Goal: Task Accomplishment & Management: Complete application form

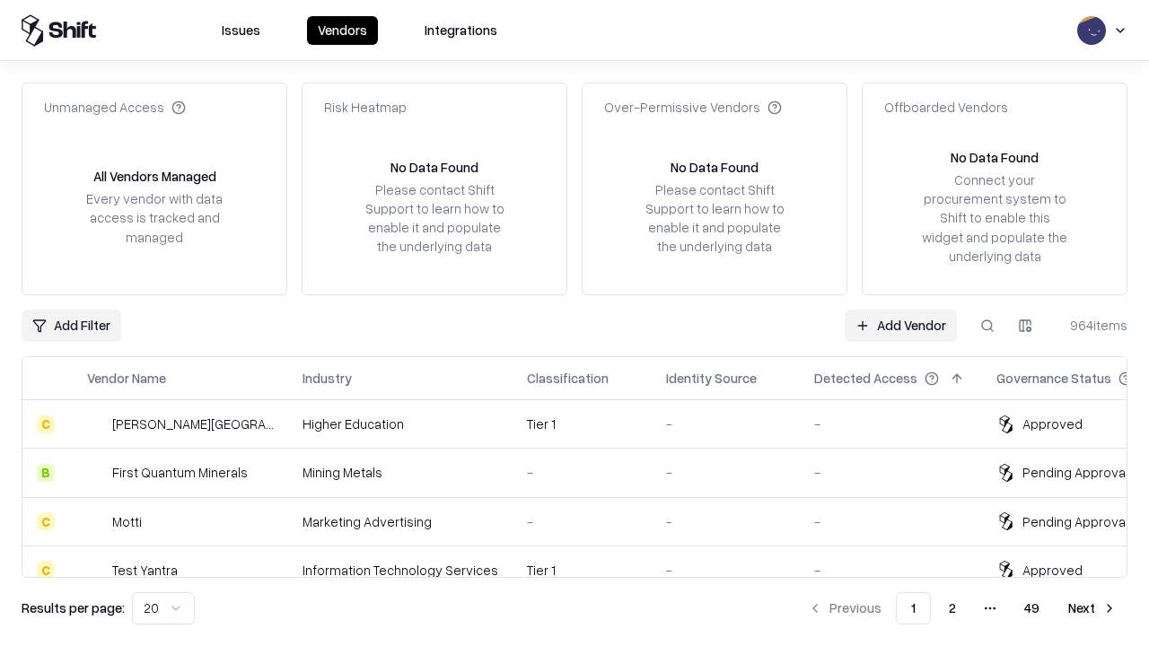
click at [900, 325] on link "Add Vendor" at bounding box center [901, 326] width 112 height 32
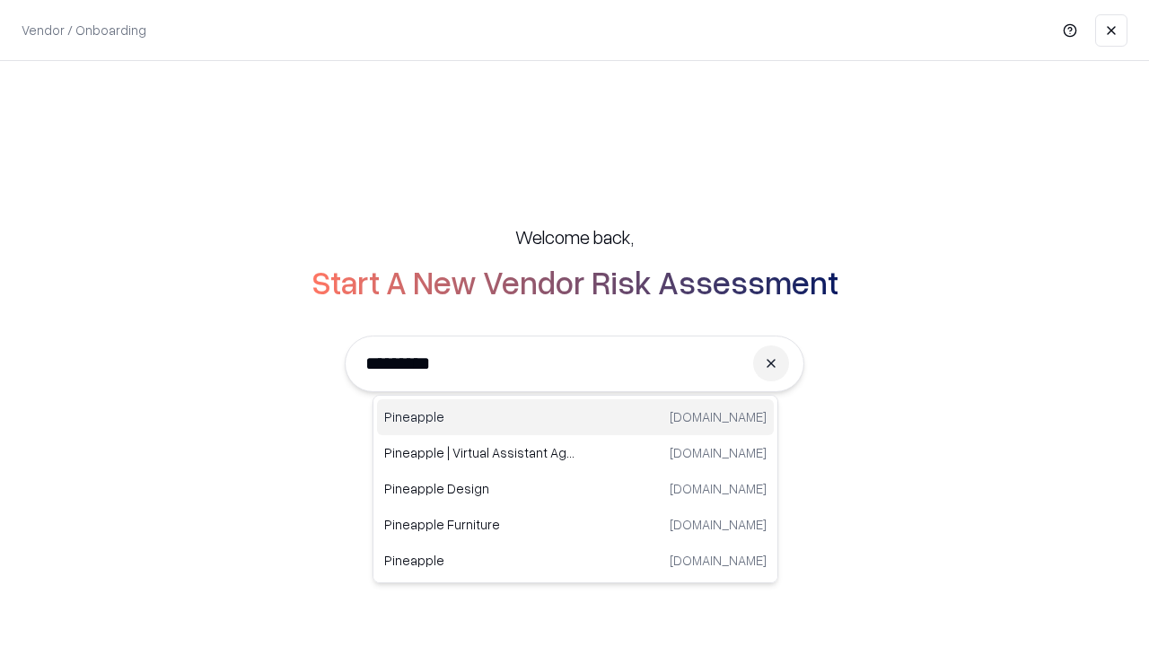
click at [575, 417] on div "Pineapple [DOMAIN_NAME]" at bounding box center [575, 417] width 397 height 36
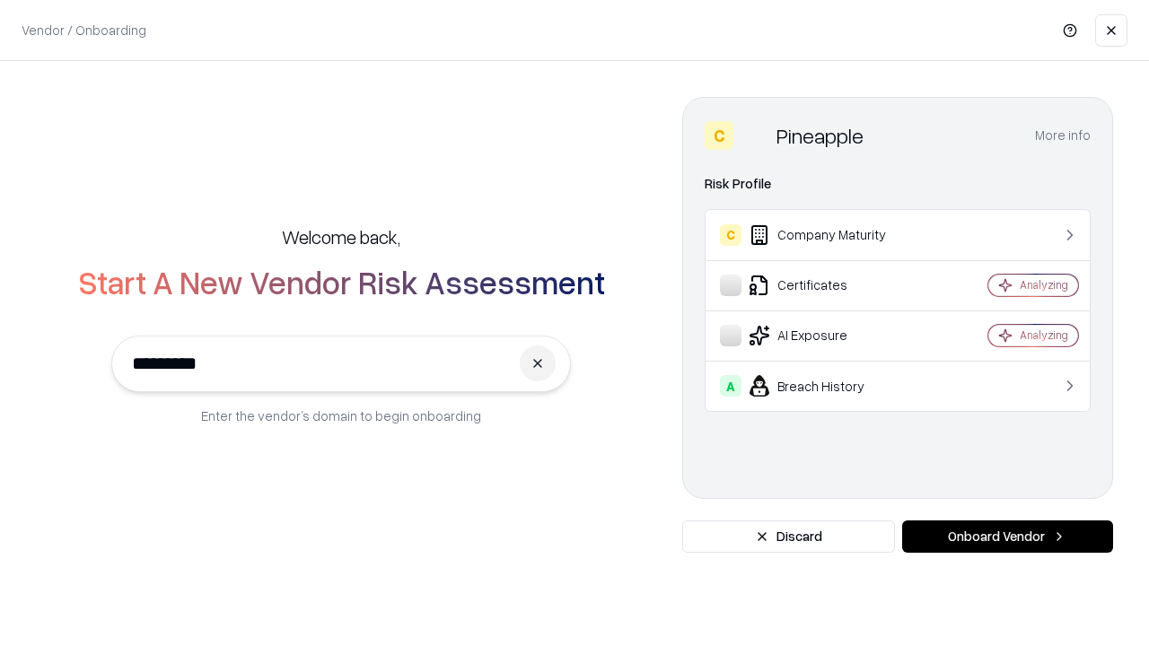
type input "*********"
click at [1007, 537] on button "Onboard Vendor" at bounding box center [1007, 537] width 211 height 32
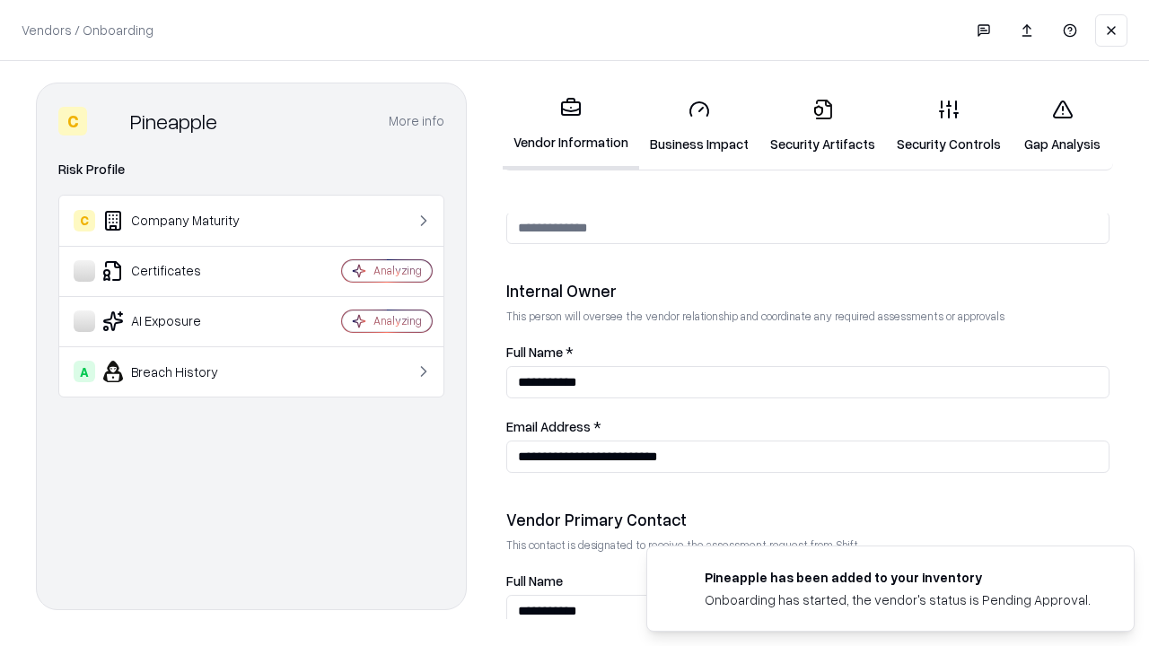
scroll to position [930, 0]
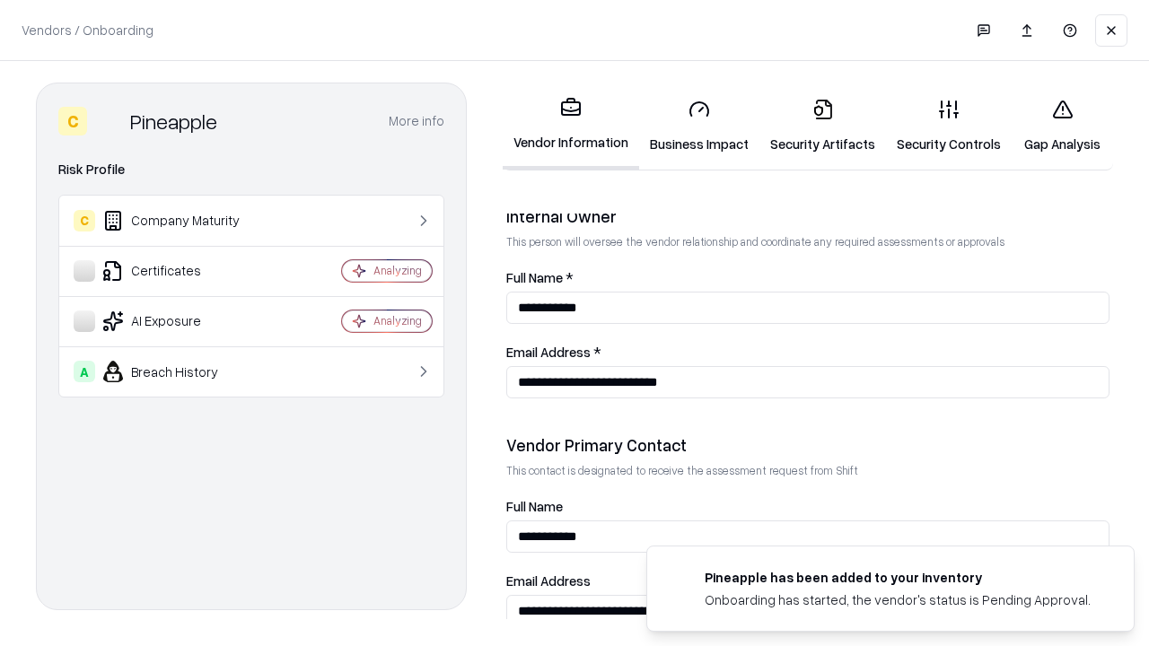
click at [699, 126] on link "Business Impact" at bounding box center [699, 125] width 120 height 83
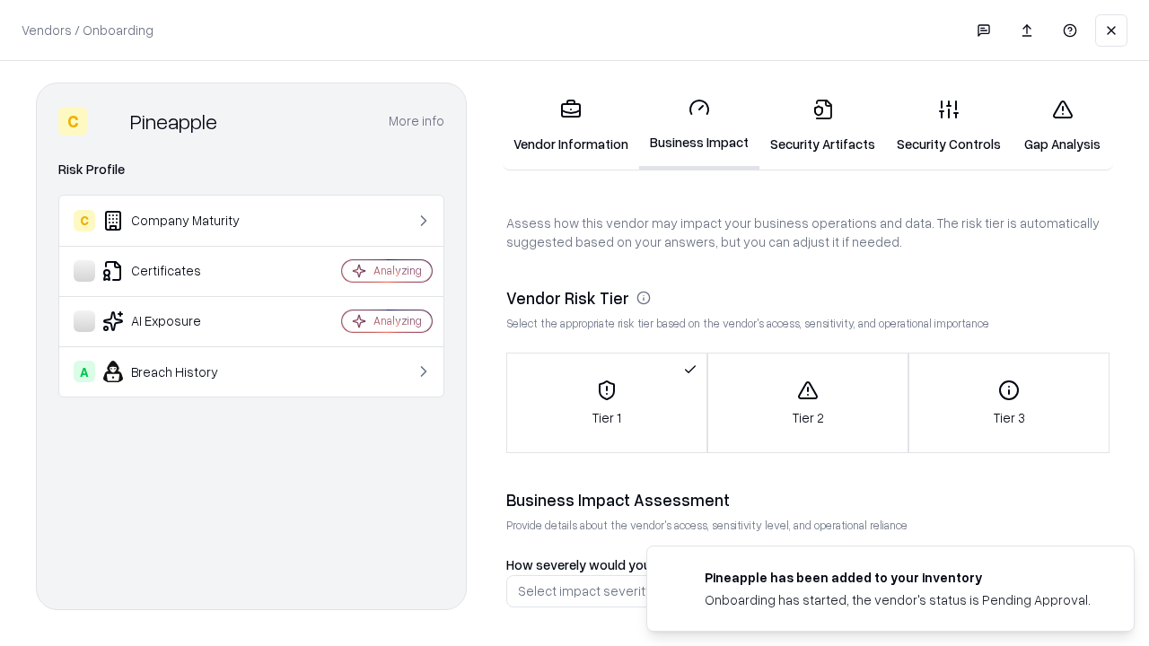
click at [822, 126] on link "Security Artifacts" at bounding box center [822, 125] width 127 height 83
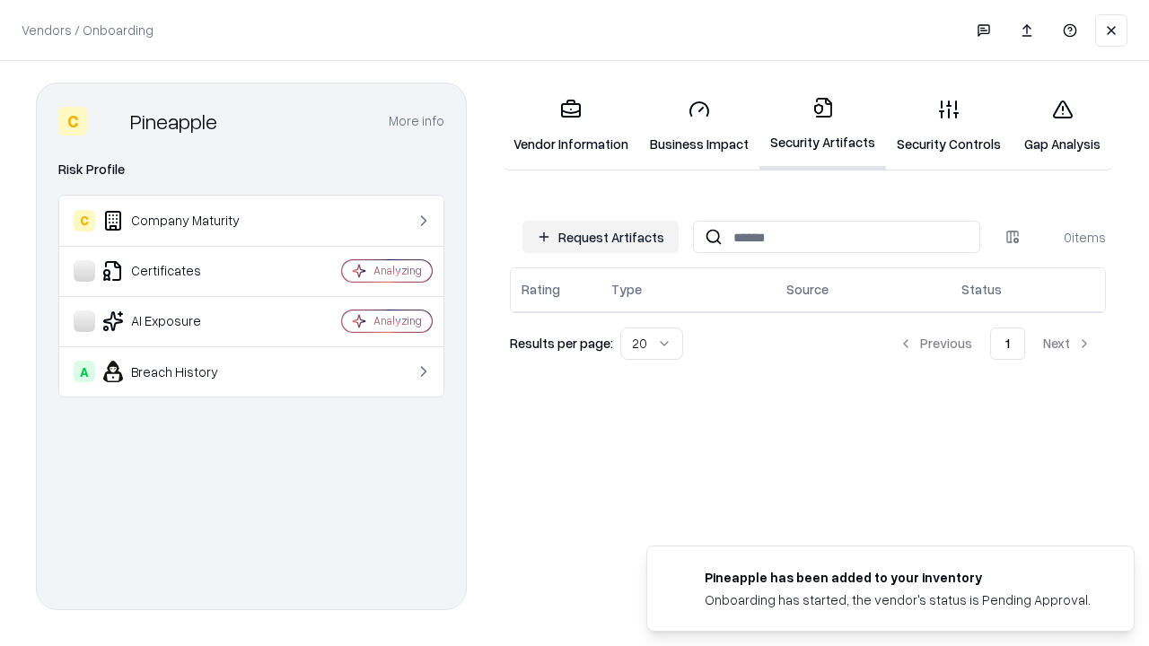
click at [600, 237] on button "Request Artifacts" at bounding box center [600, 237] width 156 height 32
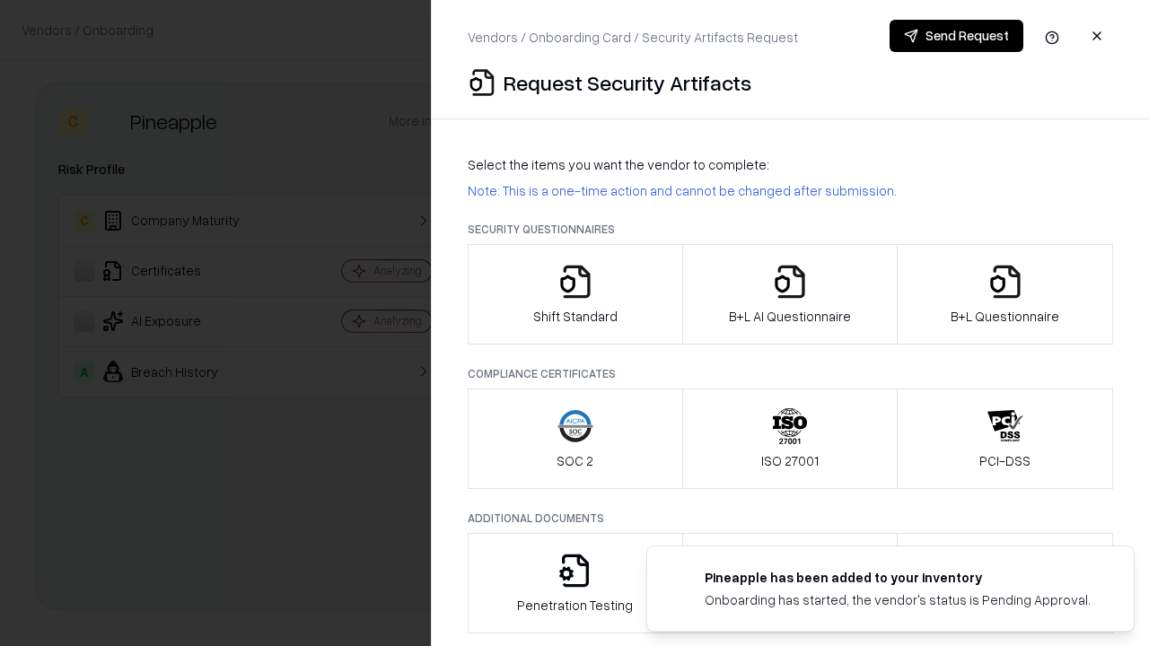
click at [574, 294] on icon "button" at bounding box center [575, 282] width 36 height 36
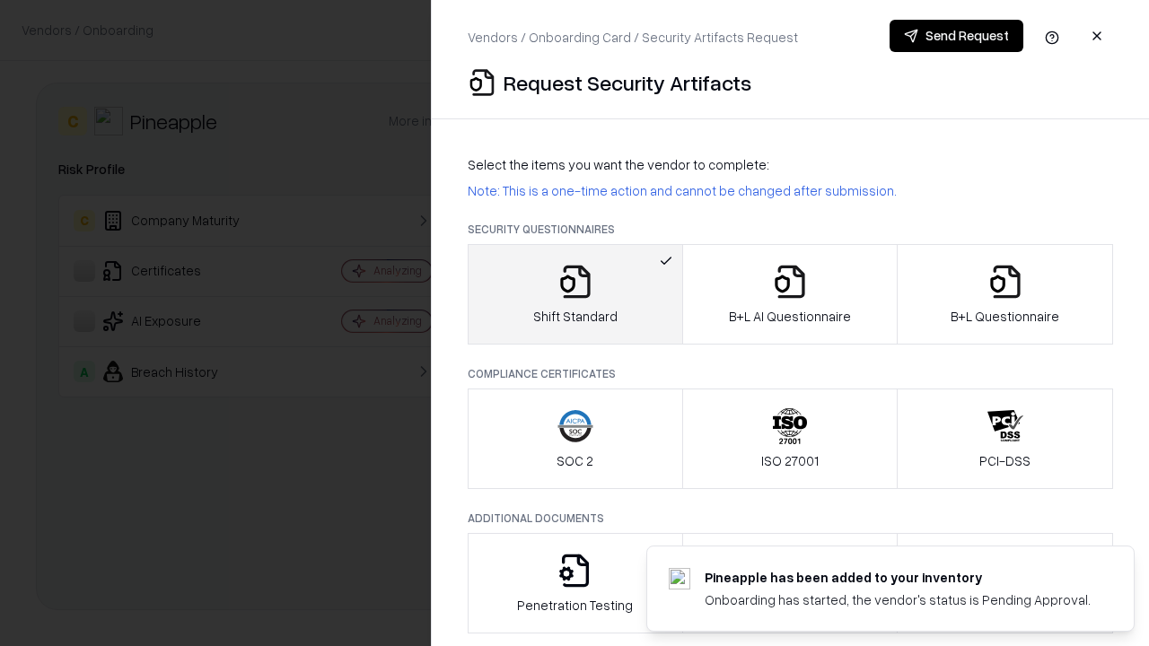
click at [956, 36] on button "Send Request" at bounding box center [956, 36] width 134 height 32
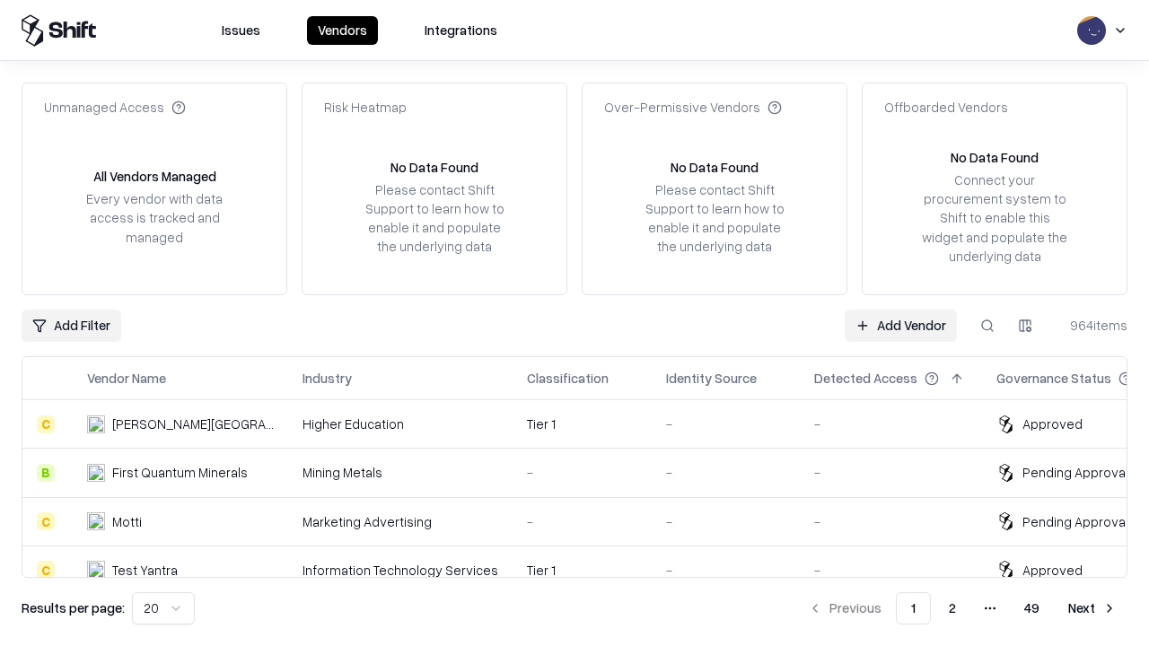
click at [987, 325] on button at bounding box center [987, 326] width 32 height 32
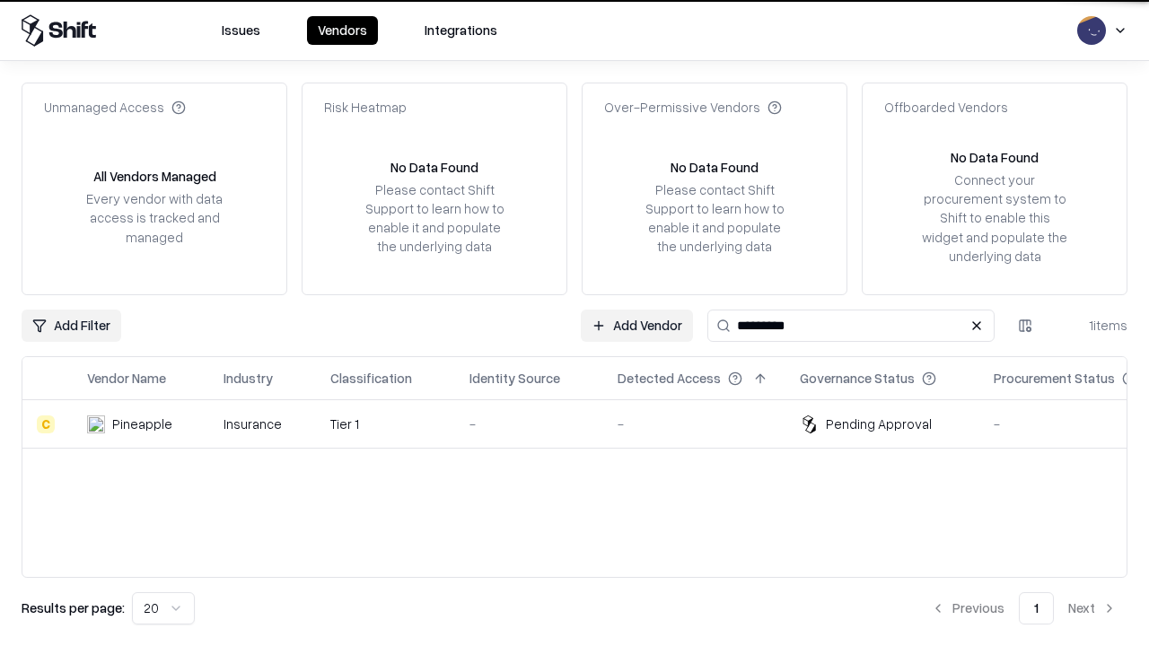
type input "*********"
click at [585, 424] on div "-" at bounding box center [528, 424] width 119 height 19
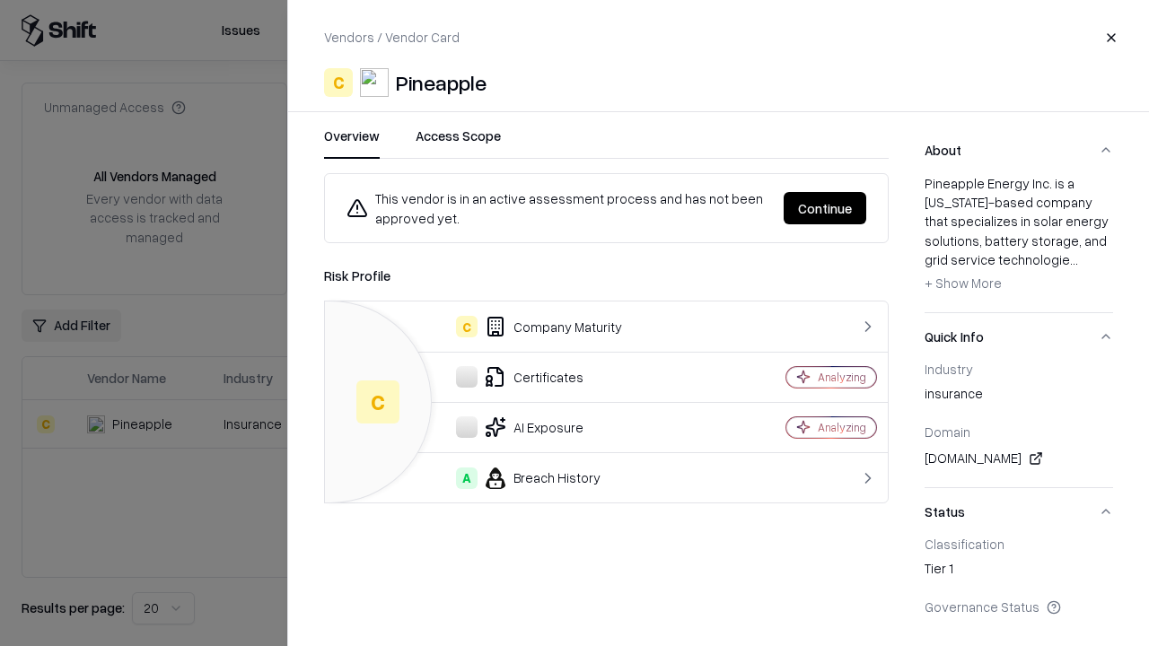
click at [825, 208] on button "Continue" at bounding box center [824, 208] width 83 height 32
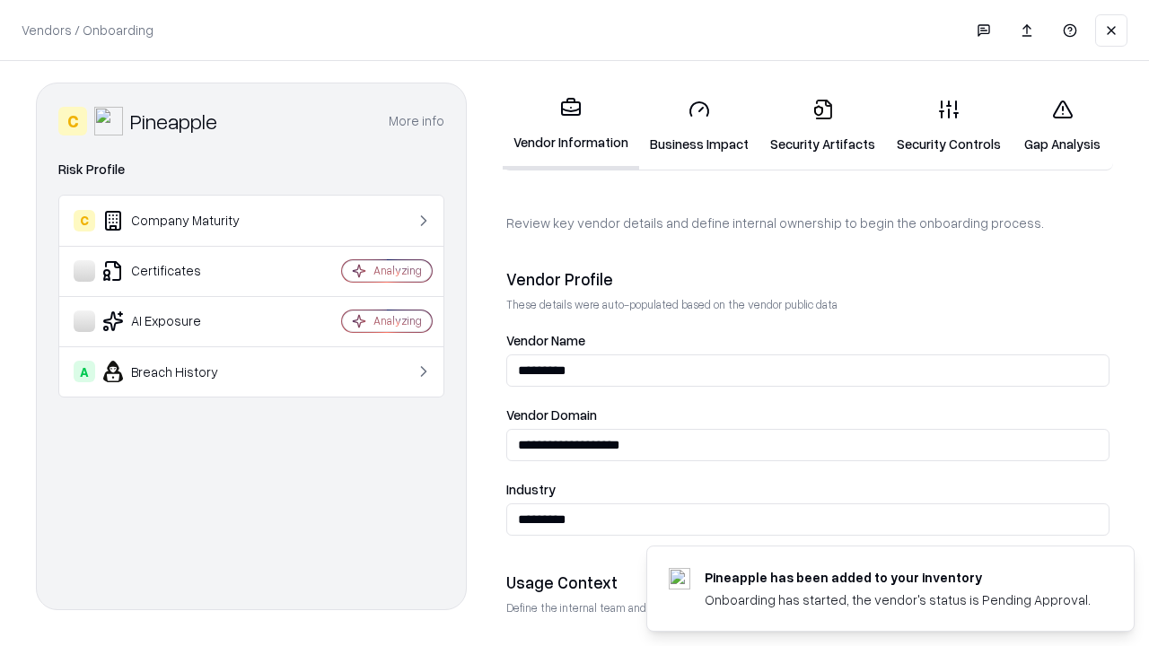
click at [822, 126] on link "Security Artifacts" at bounding box center [822, 125] width 127 height 83
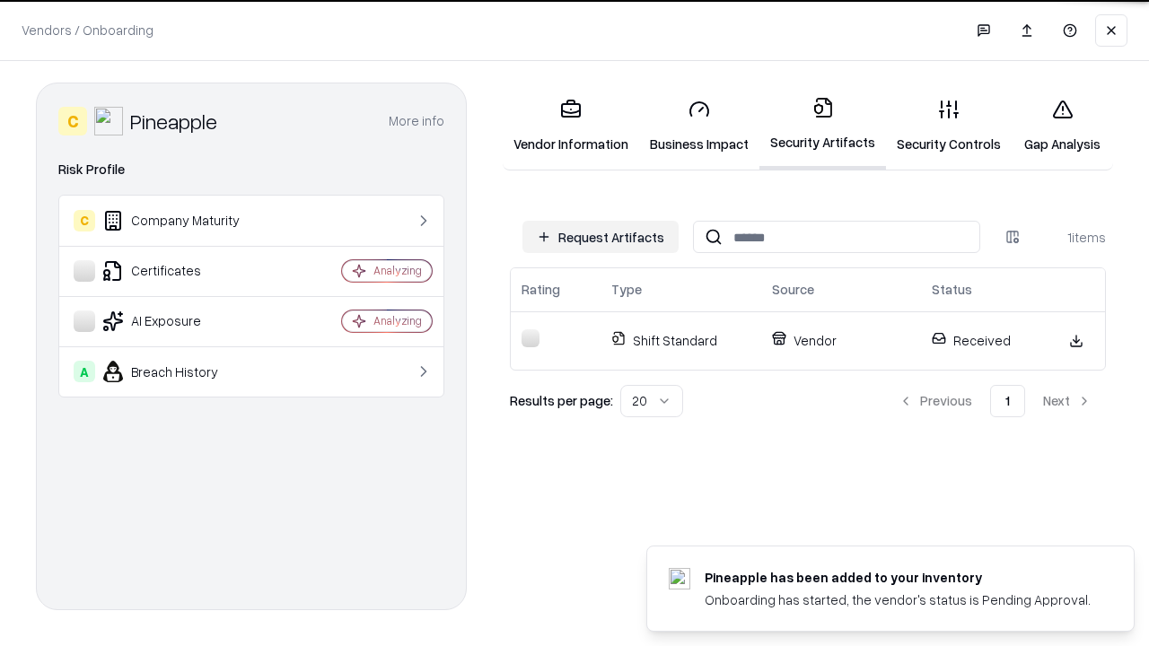
click at [1062, 126] on link "Gap Analysis" at bounding box center [1061, 125] width 101 height 83
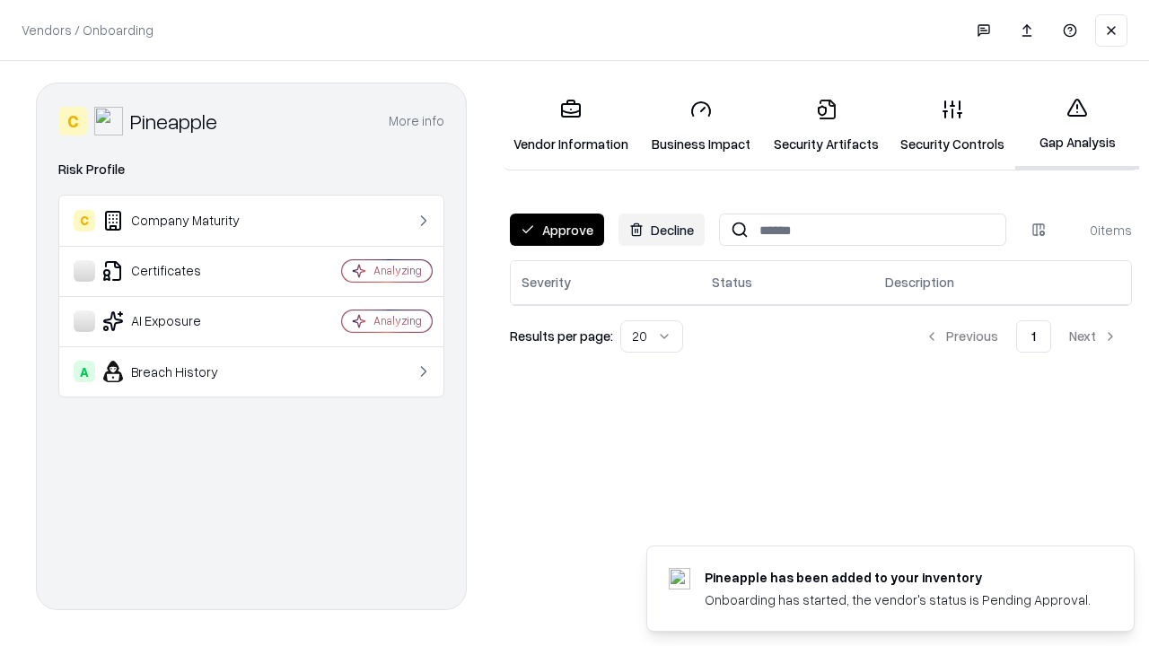
click at [556, 230] on button "Approve" at bounding box center [557, 230] width 94 height 32
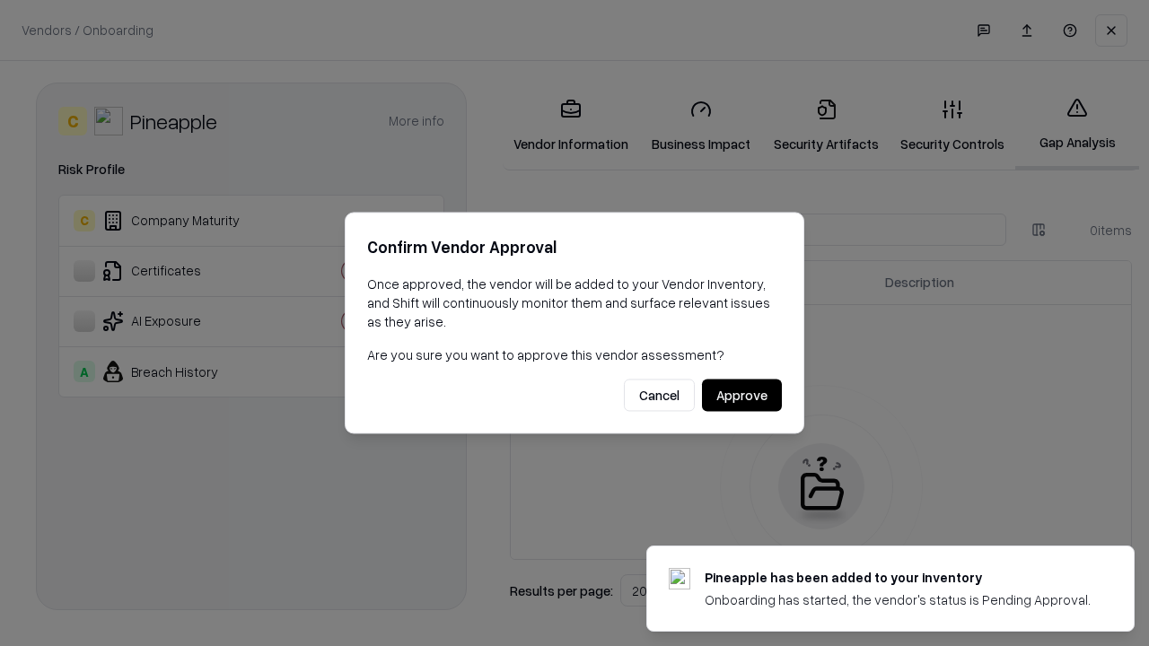
click at [741, 395] on button "Approve" at bounding box center [742, 396] width 80 height 32
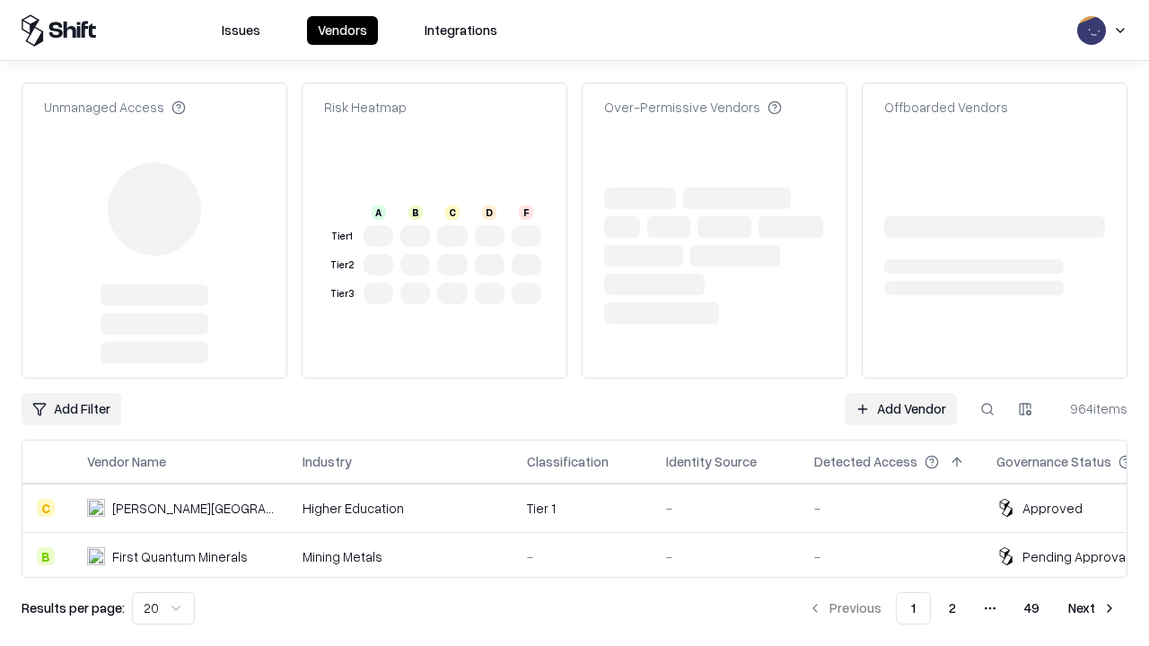
type input "*********"
click at [900, 393] on link "Add Vendor" at bounding box center [901, 409] width 112 height 32
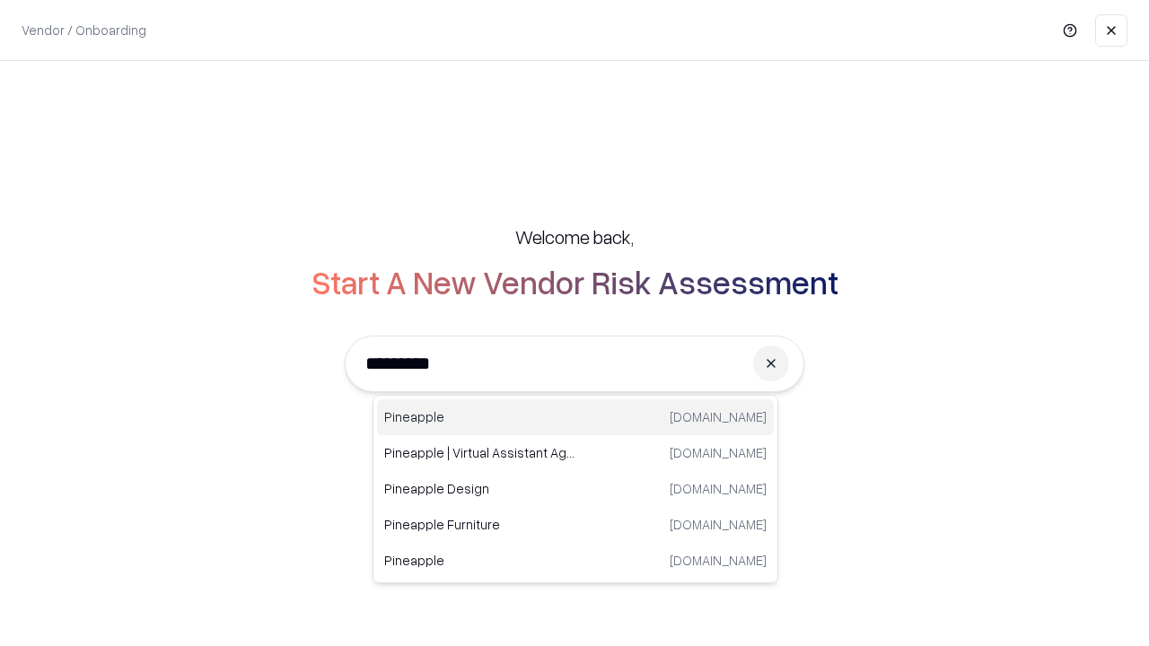
click at [575, 417] on div "Pineapple [DOMAIN_NAME]" at bounding box center [575, 417] width 397 height 36
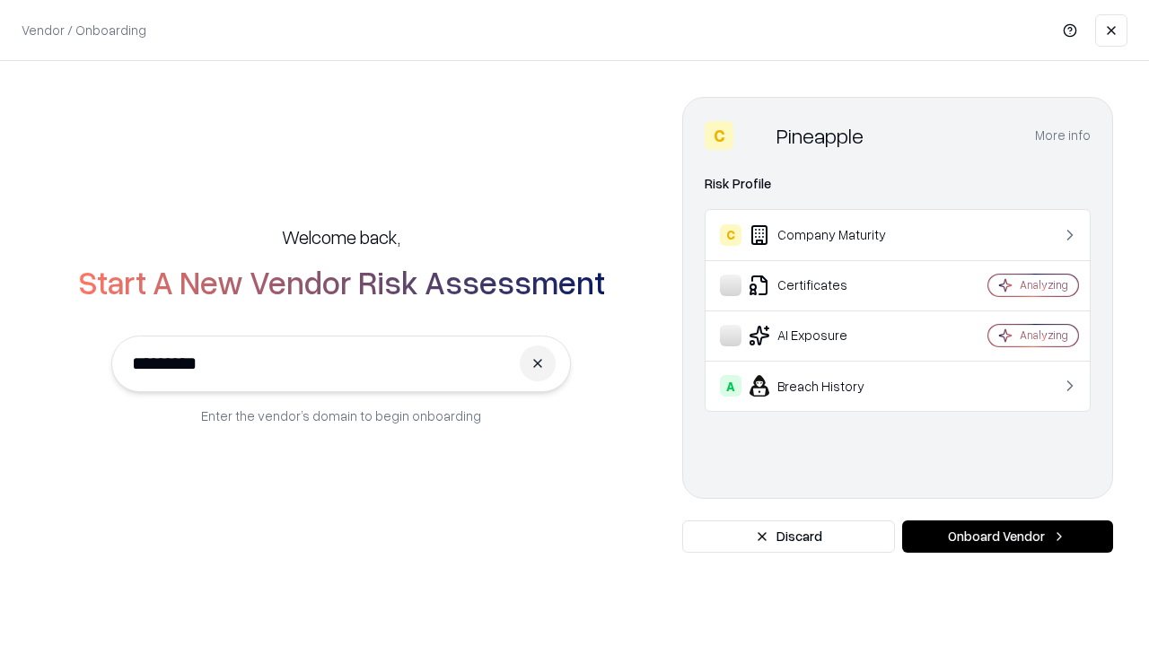
type input "*********"
click at [1007, 537] on button "Onboard Vendor" at bounding box center [1007, 537] width 211 height 32
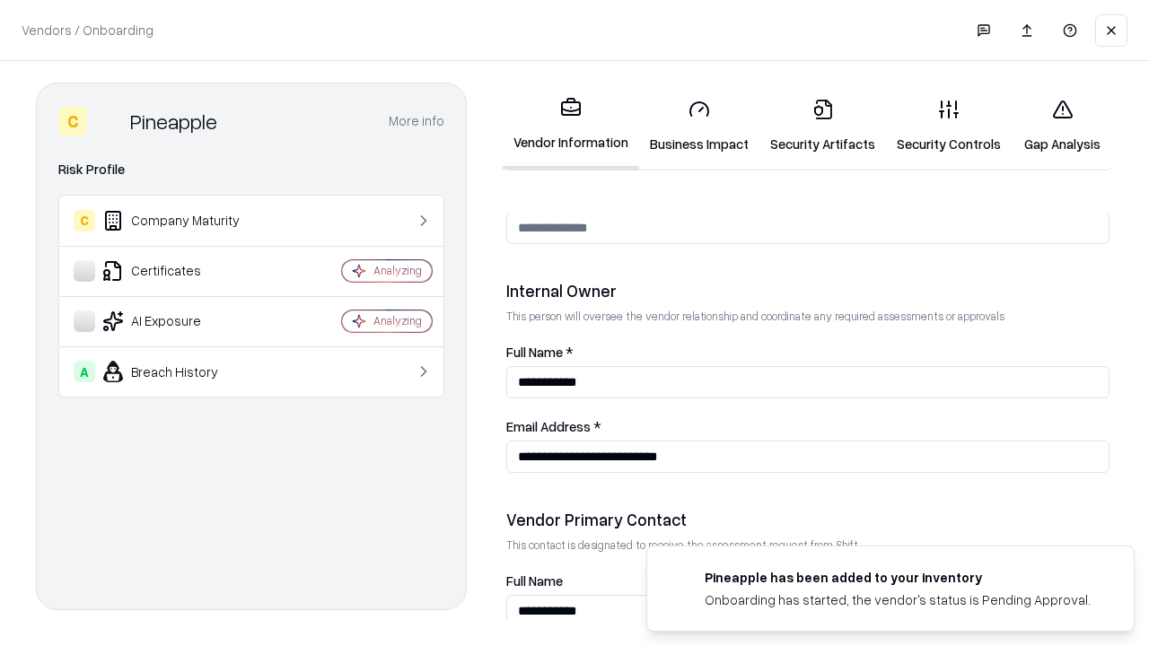
scroll to position [930, 0]
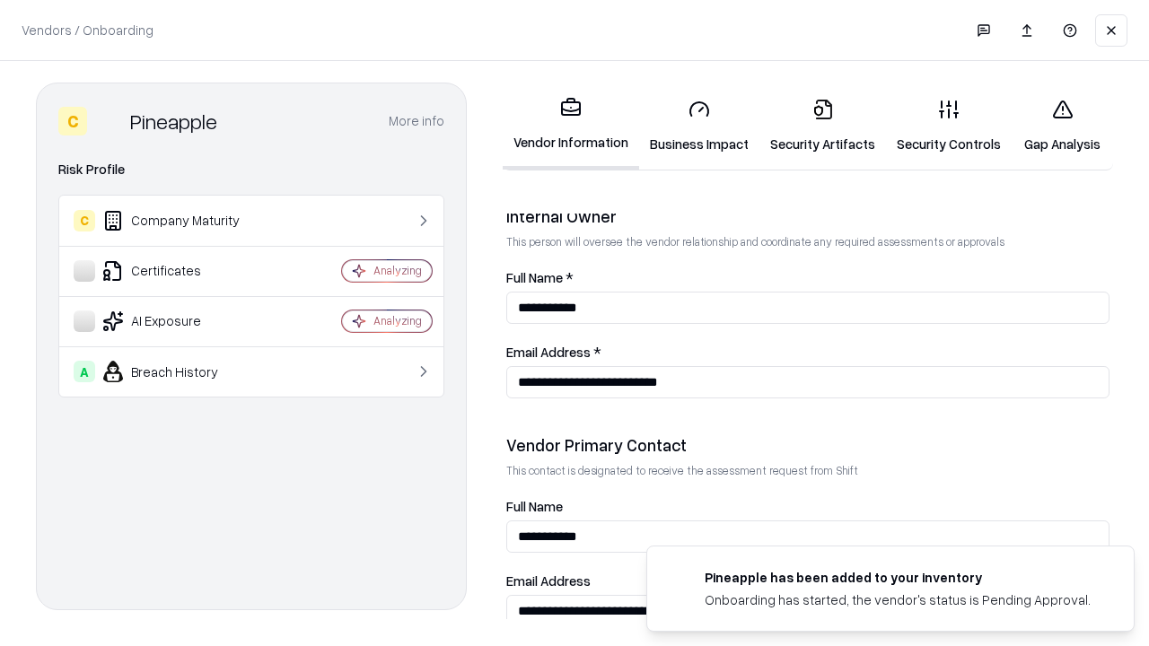
click at [1062, 126] on link "Gap Analysis" at bounding box center [1061, 125] width 101 height 83
